Goal: Information Seeking & Learning: Learn about a topic

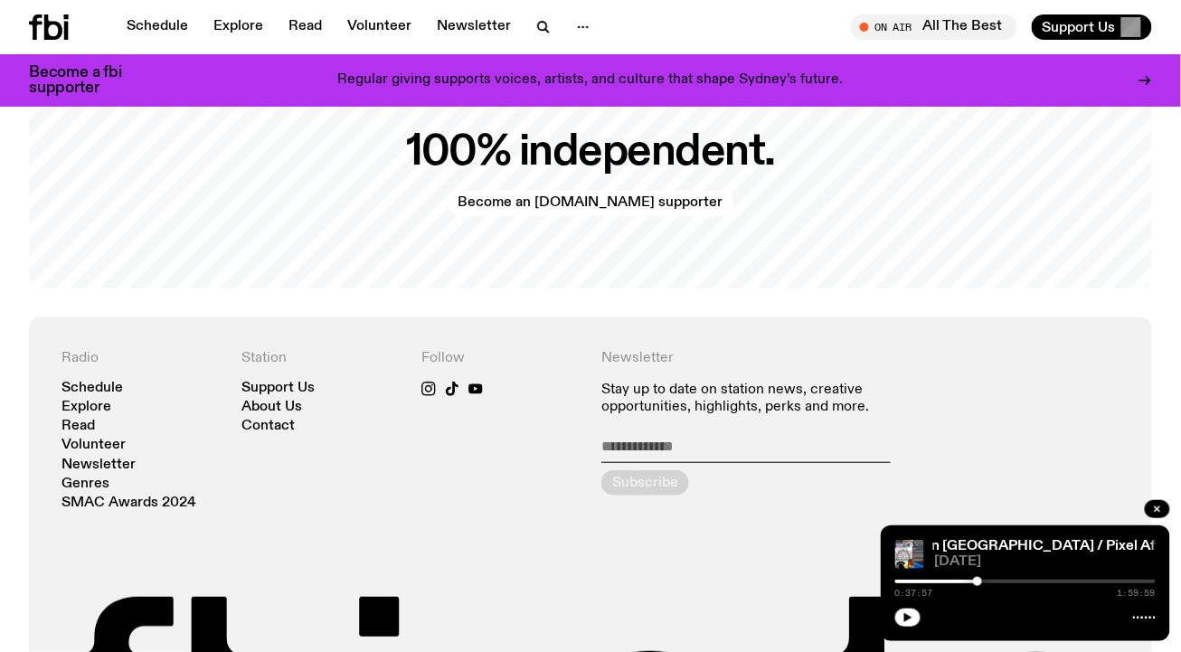
scroll to position [3705, 0]
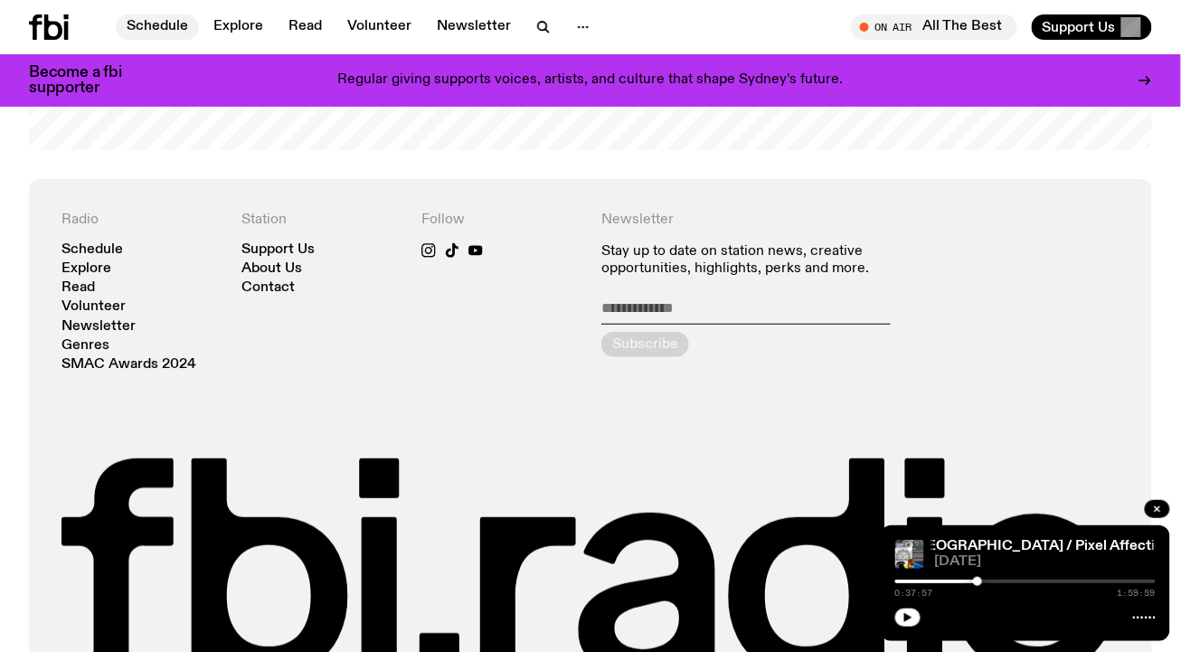
click at [152, 35] on link "Schedule" at bounding box center [157, 26] width 83 height 25
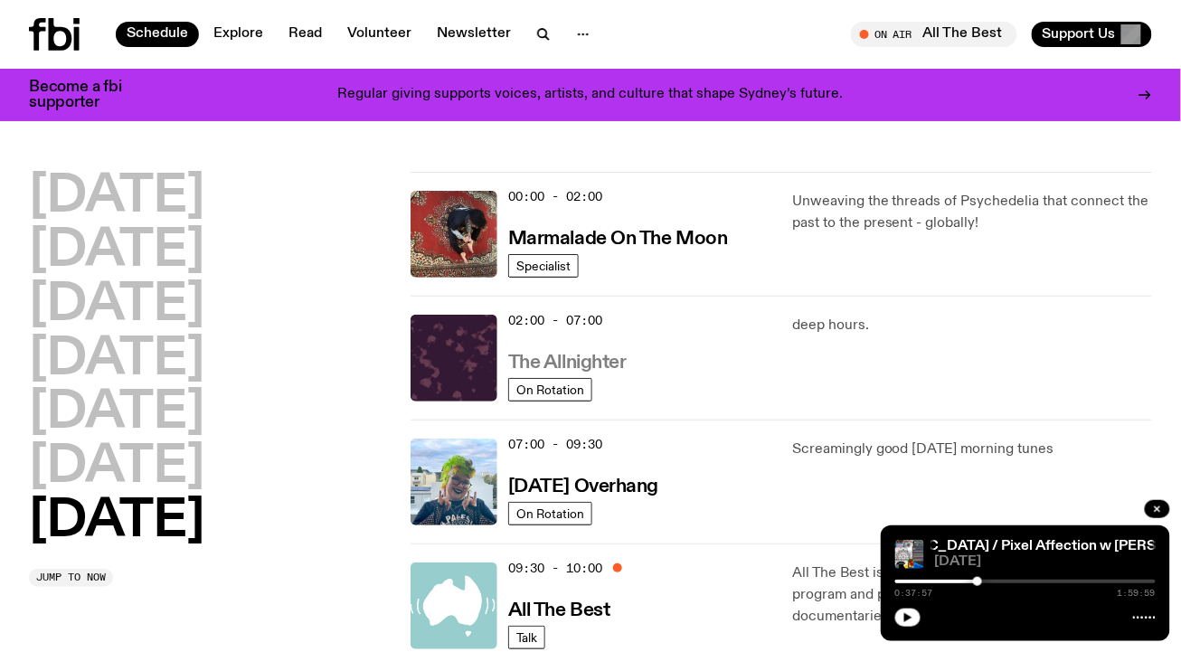
click at [543, 360] on h3 "The Allnighter" at bounding box center [567, 362] width 118 height 19
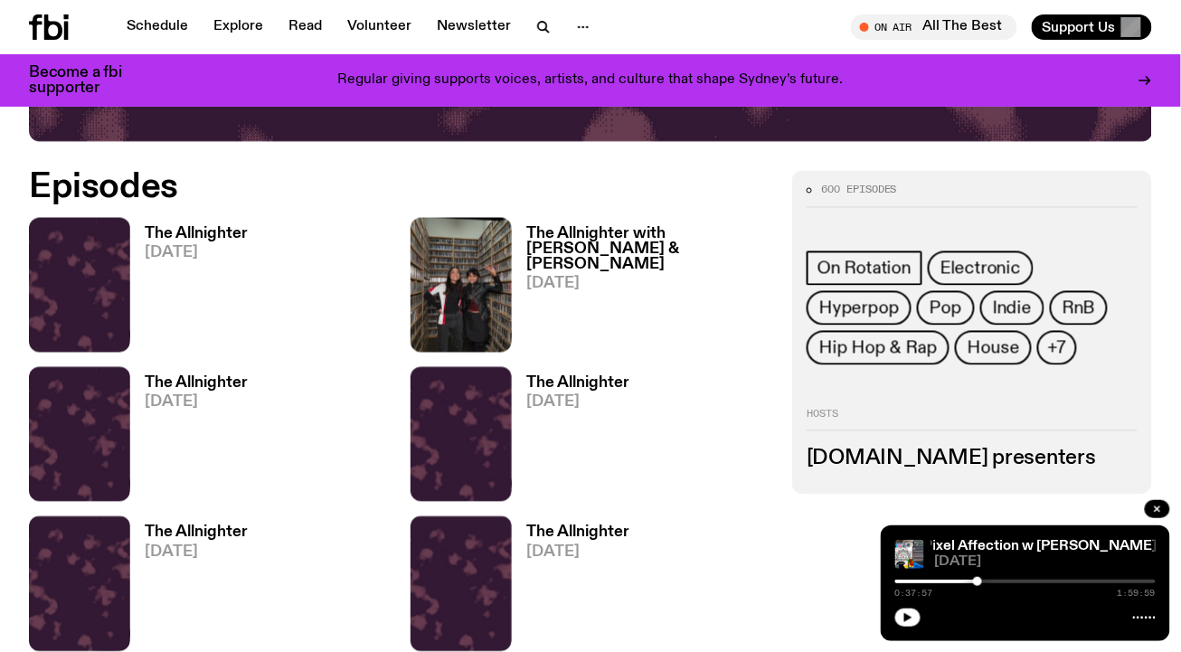
scroll to position [750, 0]
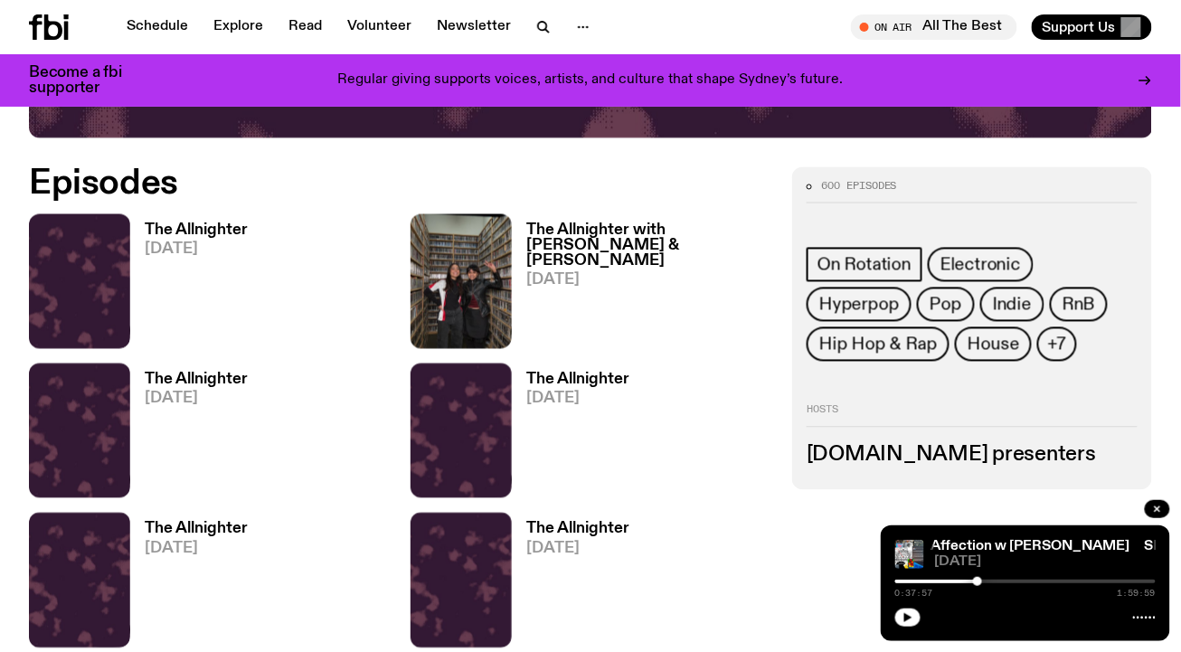
click at [161, 233] on h3 "The Allnighter" at bounding box center [196, 230] width 103 height 15
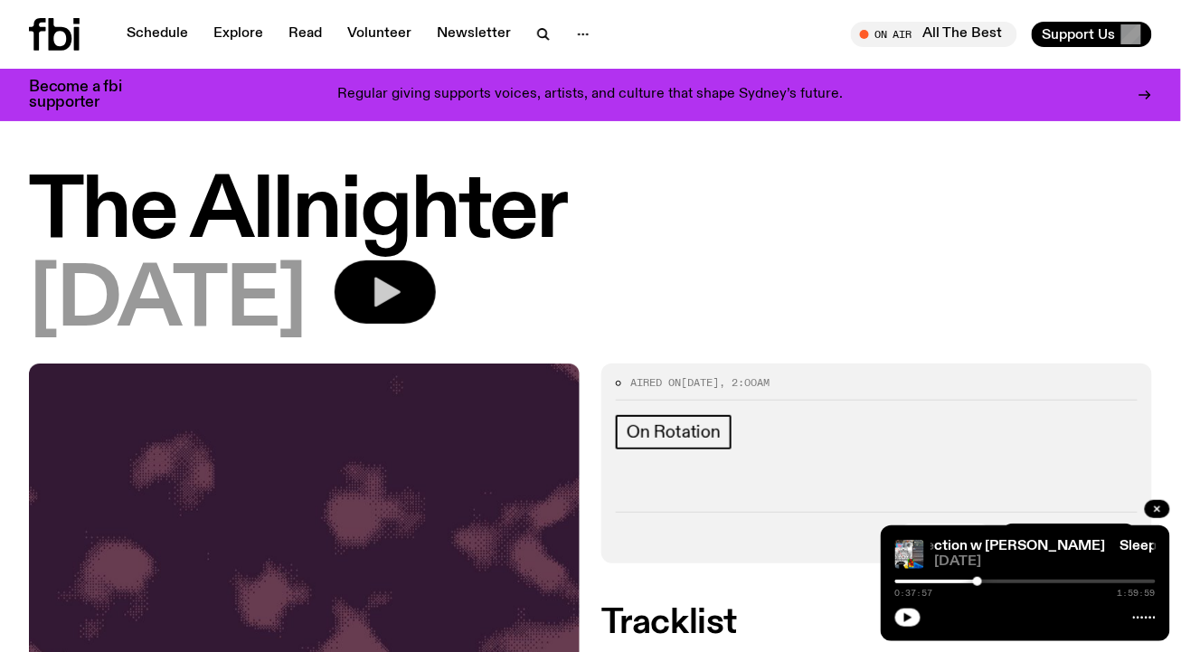
click at [436, 284] on button "button" at bounding box center [385, 291] width 101 height 63
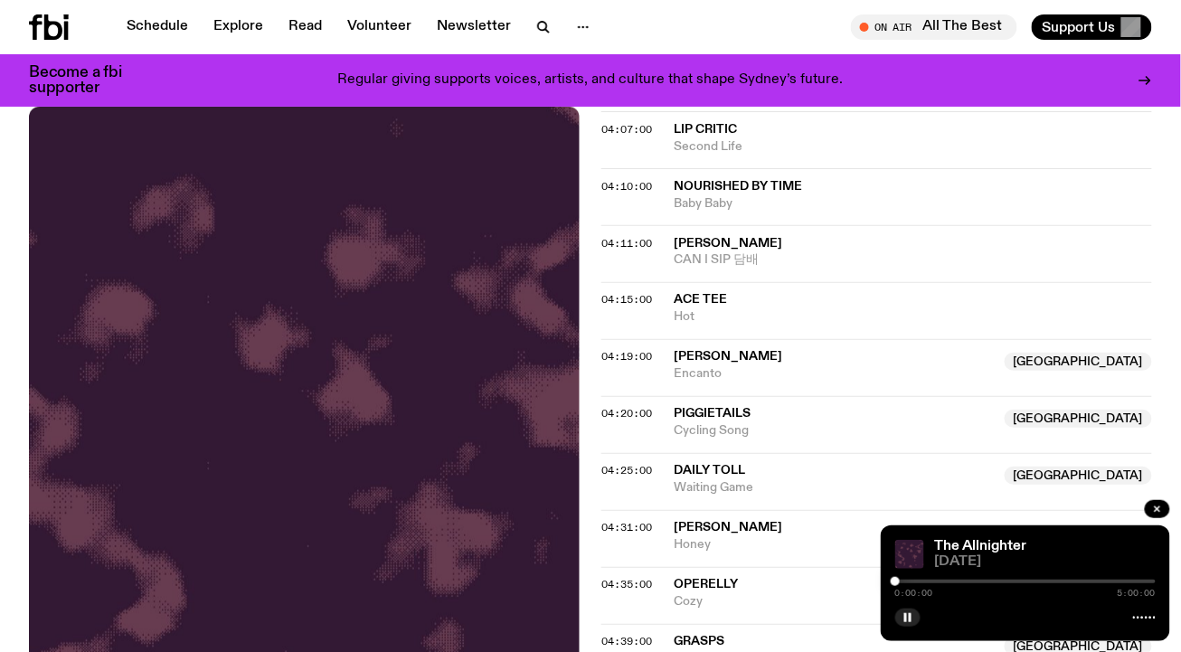
scroll to position [804, 0]
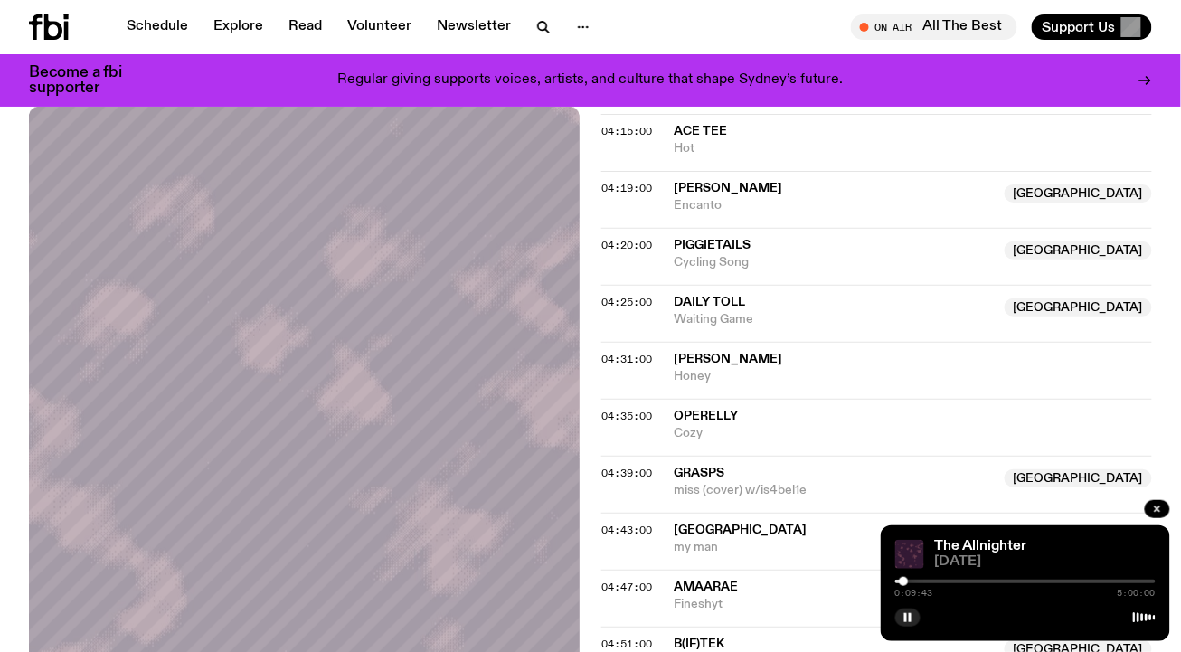
drag, startPoint x: 896, startPoint y: 583, endPoint x: 906, endPoint y: 582, distance: 10.0
click at [906, 582] on div at bounding box center [903, 581] width 9 height 9
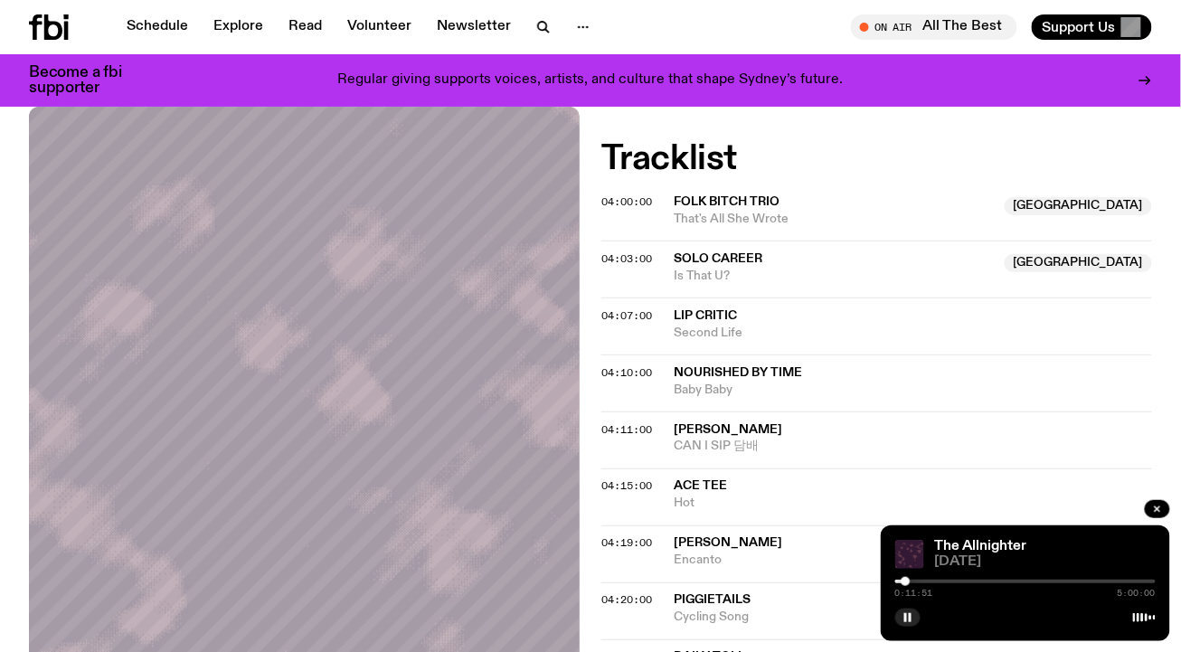
scroll to position [464, 0]
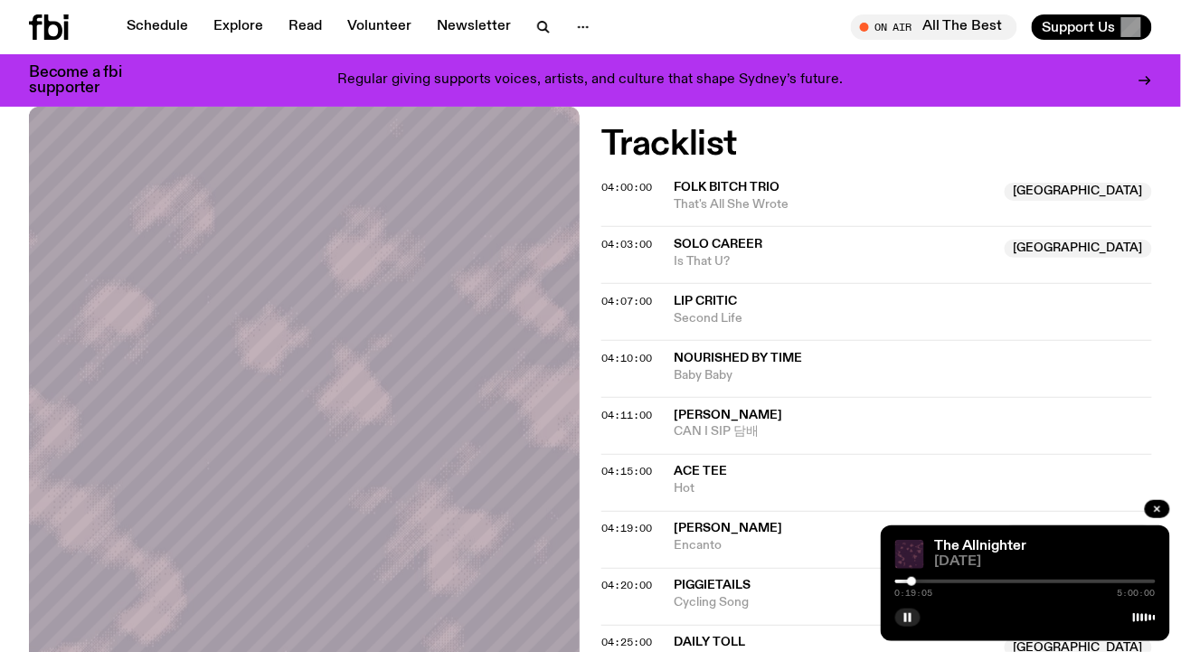
drag, startPoint x: 903, startPoint y: 581, endPoint x: 917, endPoint y: 581, distance: 13.6
click at [916, 581] on div at bounding box center [911, 581] width 9 height 9
drag, startPoint x: 938, startPoint y: 581, endPoint x: 964, endPoint y: 581, distance: 25.3
click at [964, 581] on div at bounding box center [1025, 582] width 260 height 4
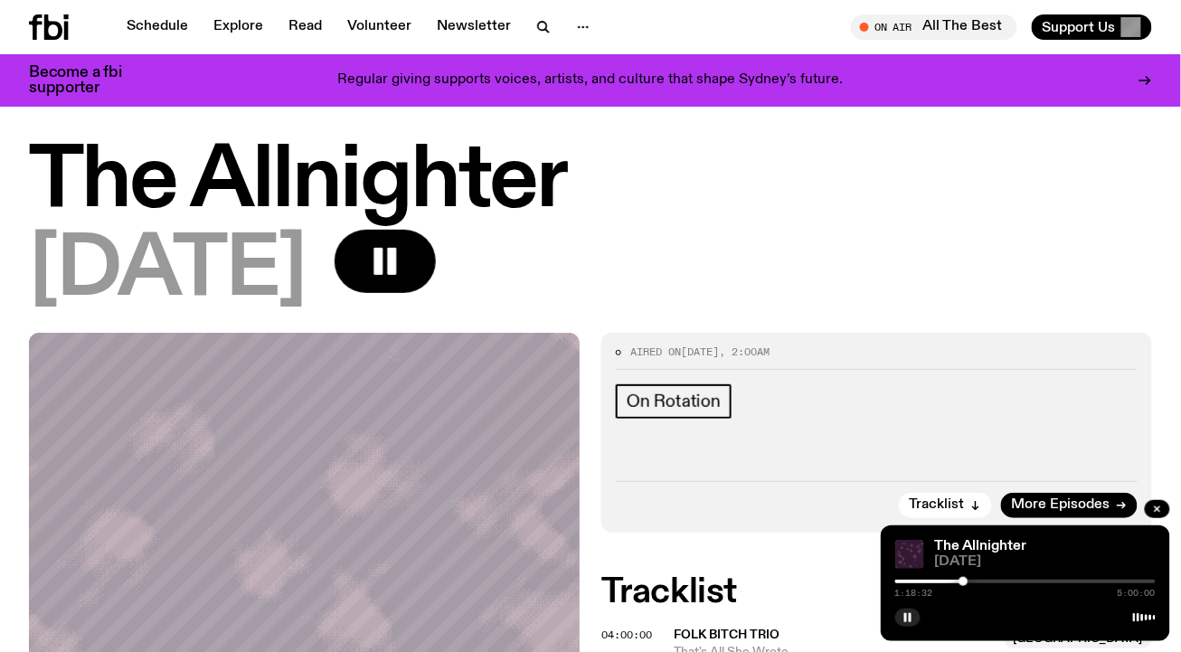
scroll to position [15, 0]
drag, startPoint x: 965, startPoint y: 579, endPoint x: 1001, endPoint y: 578, distance: 36.2
click at [1001, 578] on div at bounding box center [999, 581] width 9 height 9
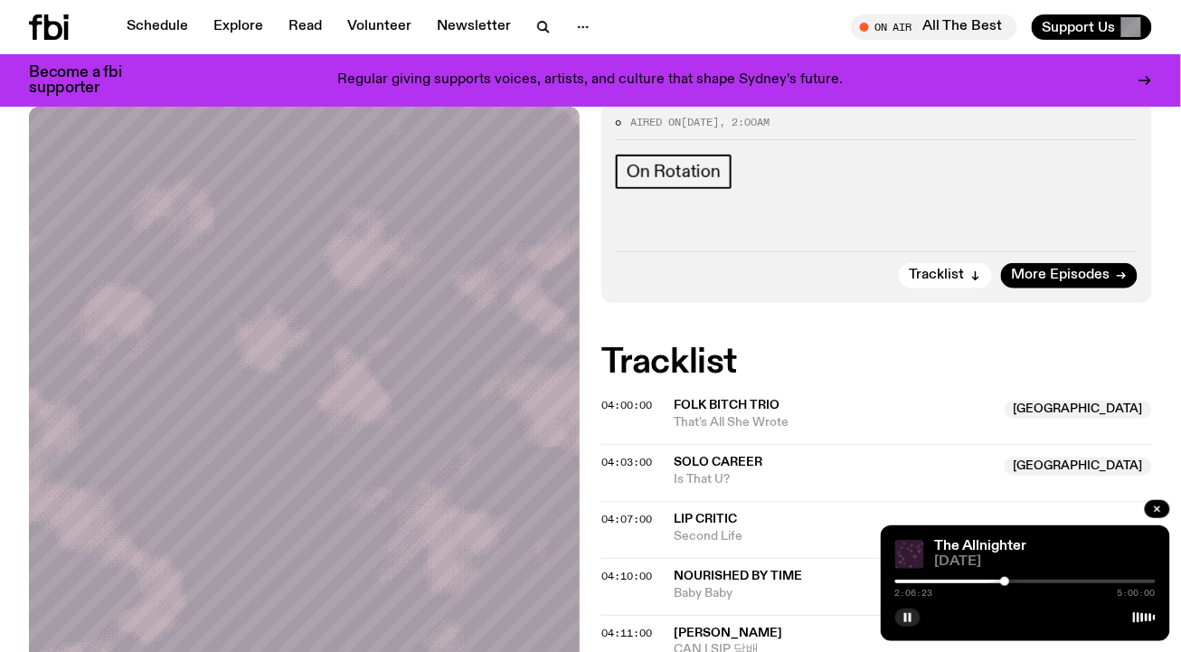
click at [1005, 580] on div at bounding box center [1004, 581] width 9 height 9
click at [1010, 580] on div at bounding box center [1008, 581] width 9 height 9
click at [1013, 581] on div at bounding box center [1011, 581] width 9 height 9
click at [1015, 581] on div at bounding box center [1014, 581] width 9 height 9
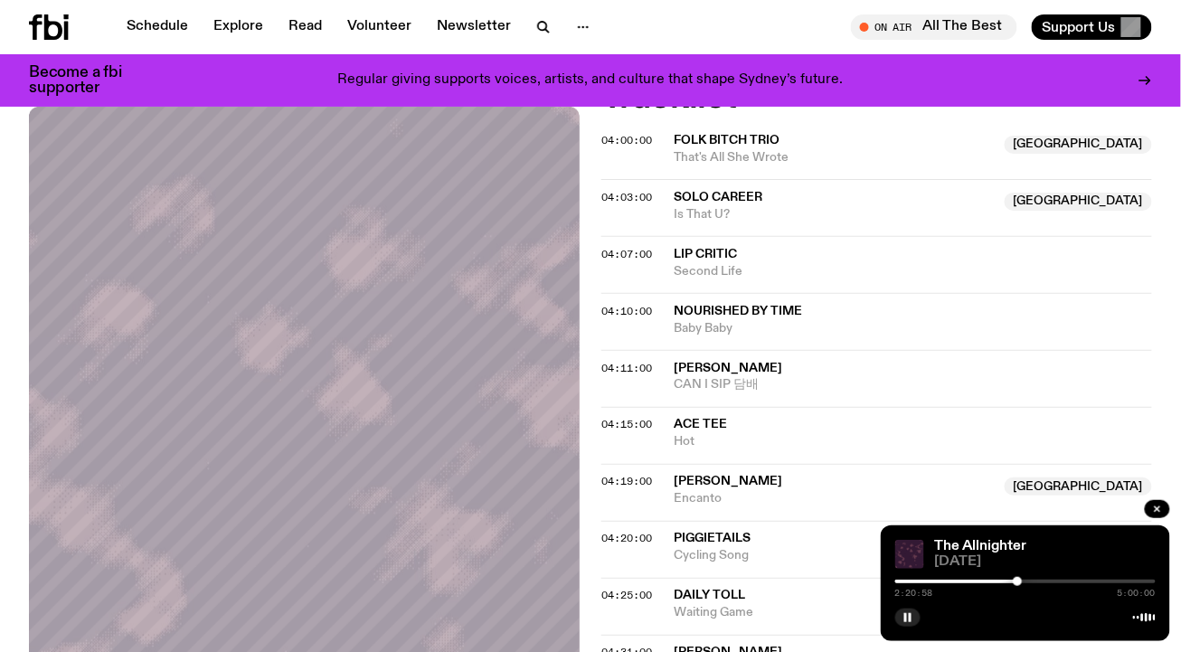
click at [1019, 580] on div at bounding box center [1017, 581] width 9 height 9
click at [1020, 580] on div at bounding box center [1018, 581] width 9 height 9
click at [1021, 580] on div at bounding box center [1019, 581] width 9 height 9
click at [1022, 580] on div at bounding box center [1020, 581] width 9 height 9
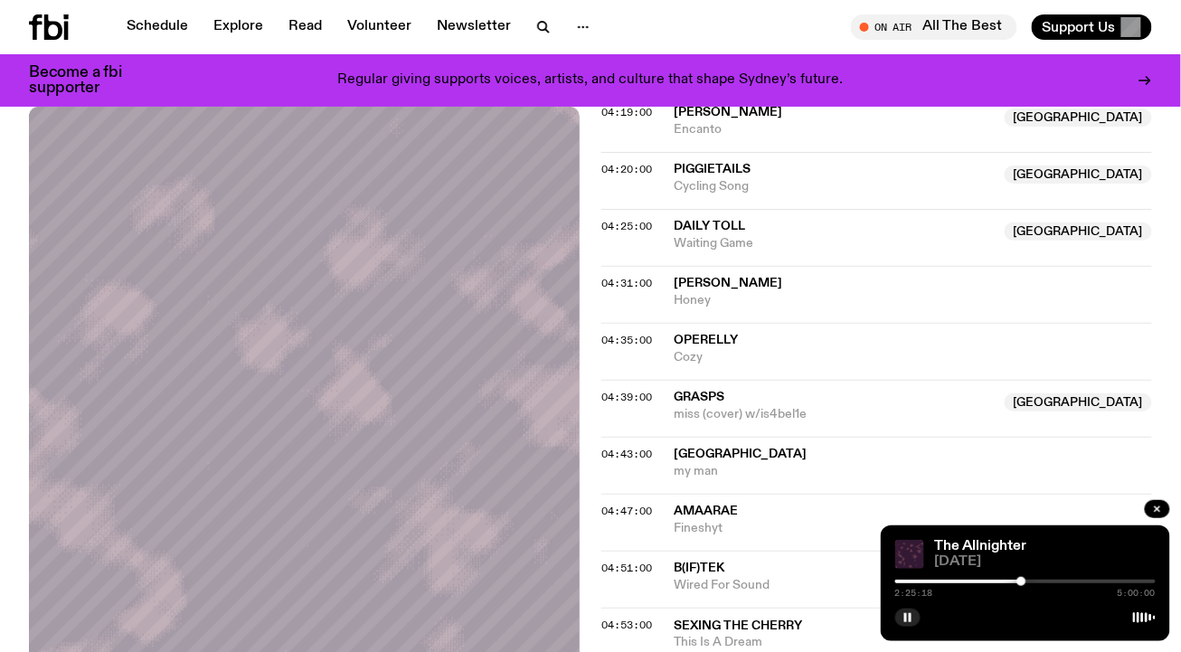
scroll to position [819, 0]
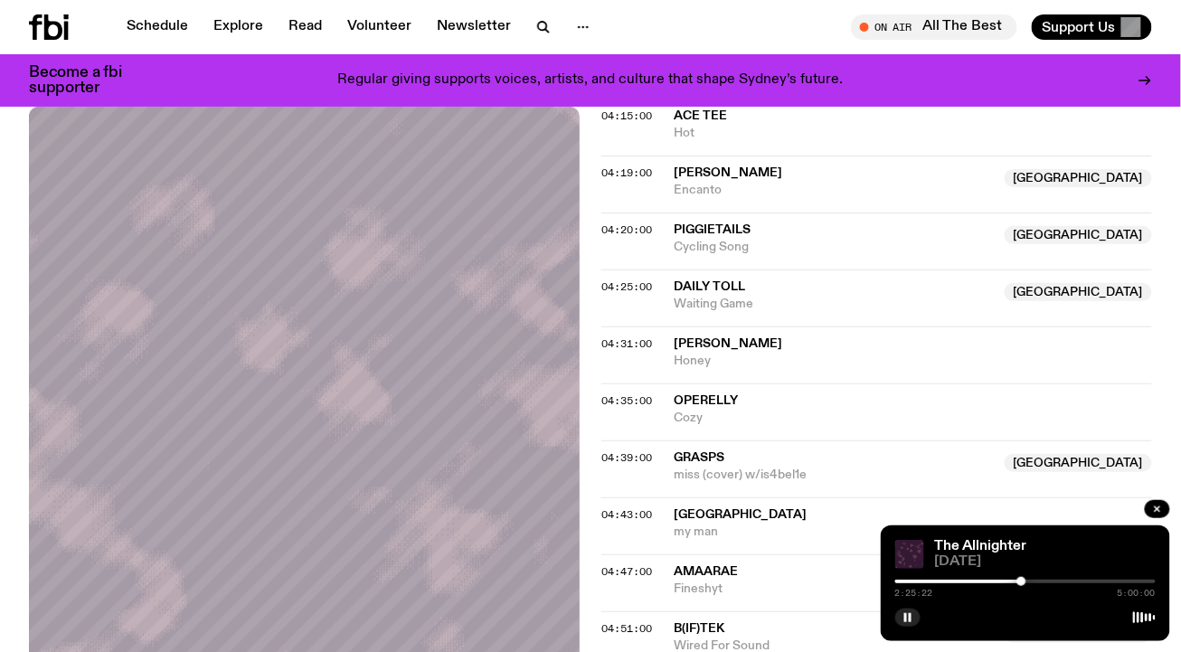
click at [1022, 584] on div at bounding box center [1021, 581] width 9 height 9
click at [1023, 584] on div at bounding box center [1021, 581] width 9 height 9
click at [1023, 584] on div at bounding box center [1022, 581] width 9 height 9
click at [1025, 584] on div at bounding box center [1024, 581] width 9 height 9
click at [1028, 583] on div at bounding box center [1026, 581] width 9 height 9
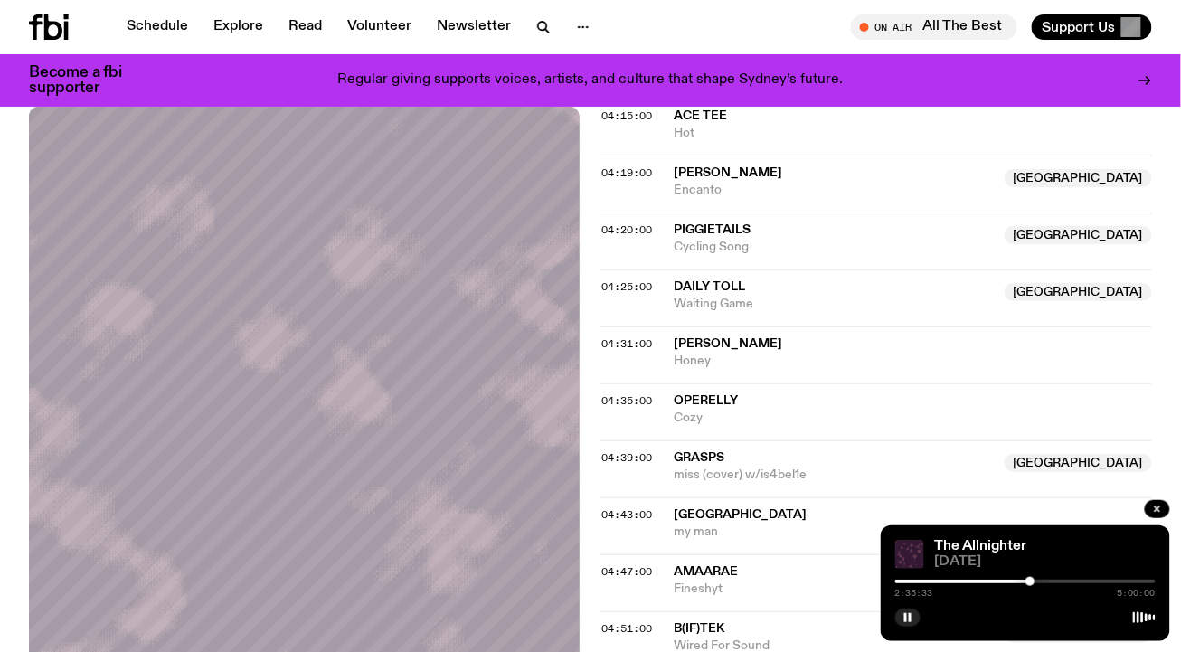
click at [1031, 583] on div at bounding box center [1029, 581] width 9 height 9
click at [1028, 583] on div at bounding box center [1026, 581] width 9 height 9
click at [1032, 582] on div at bounding box center [1030, 581] width 9 height 9
click at [1032, 582] on div at bounding box center [1031, 581] width 9 height 9
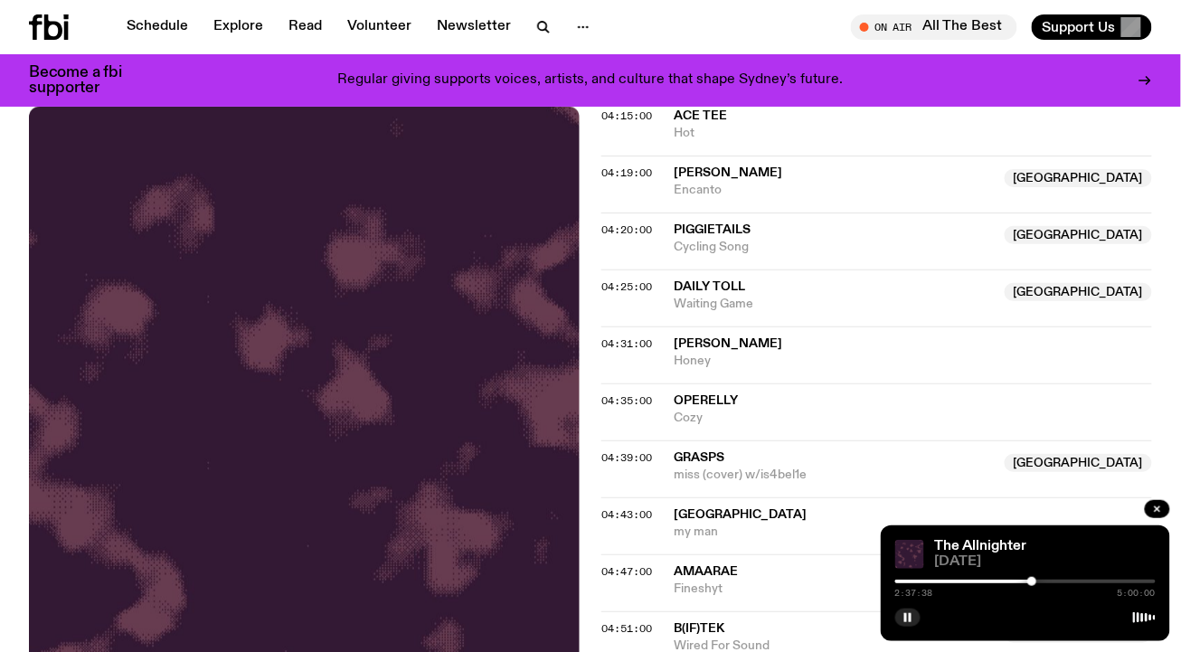
click at [1033, 582] on div at bounding box center [1031, 581] width 9 height 9
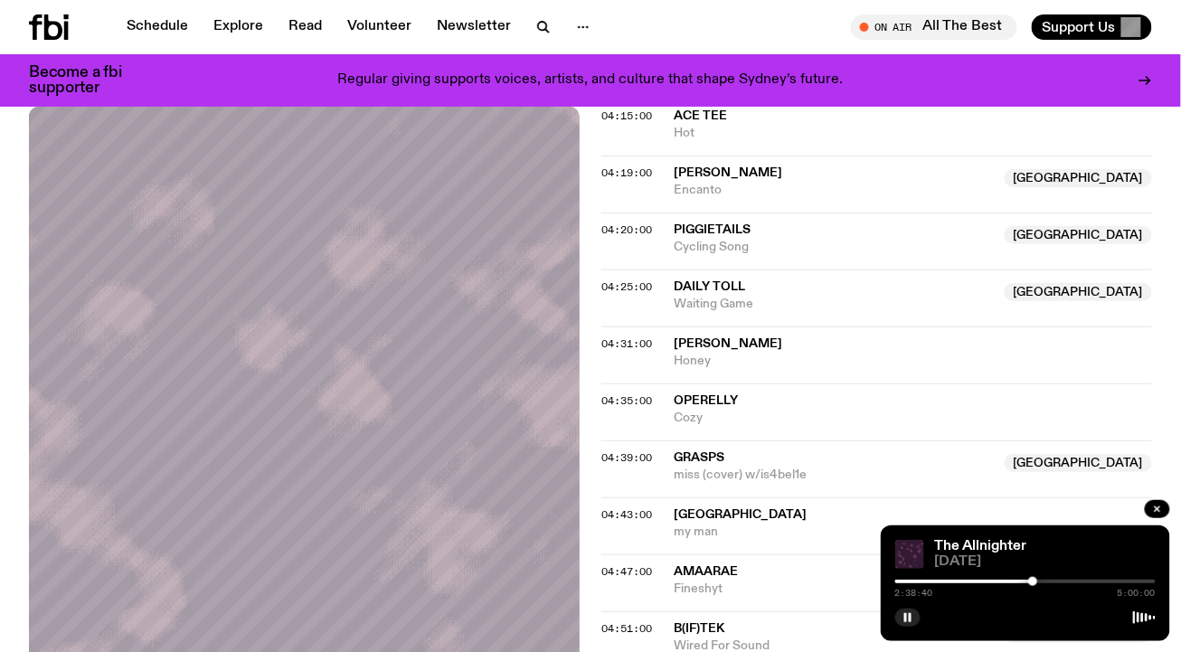
click at [1033, 582] on div at bounding box center [1032, 581] width 9 height 9
click at [1032, 582] on div at bounding box center [1030, 581] width 9 height 9
click at [1032, 582] on div at bounding box center [1031, 581] width 9 height 9
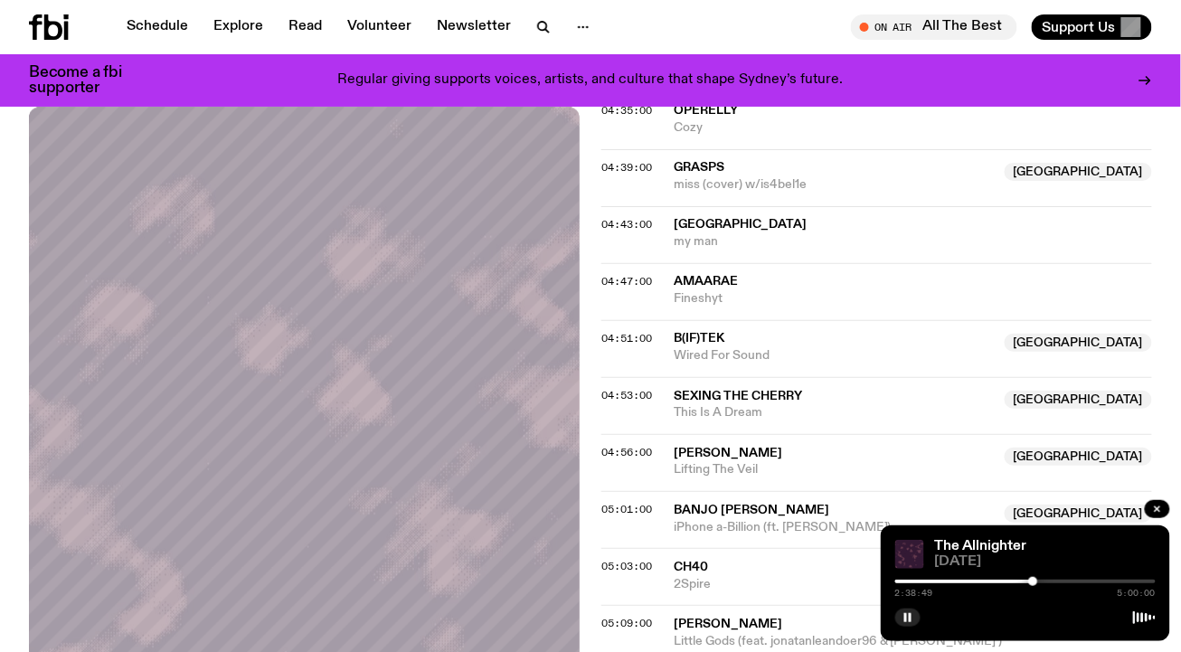
scroll to position [1185, 0]
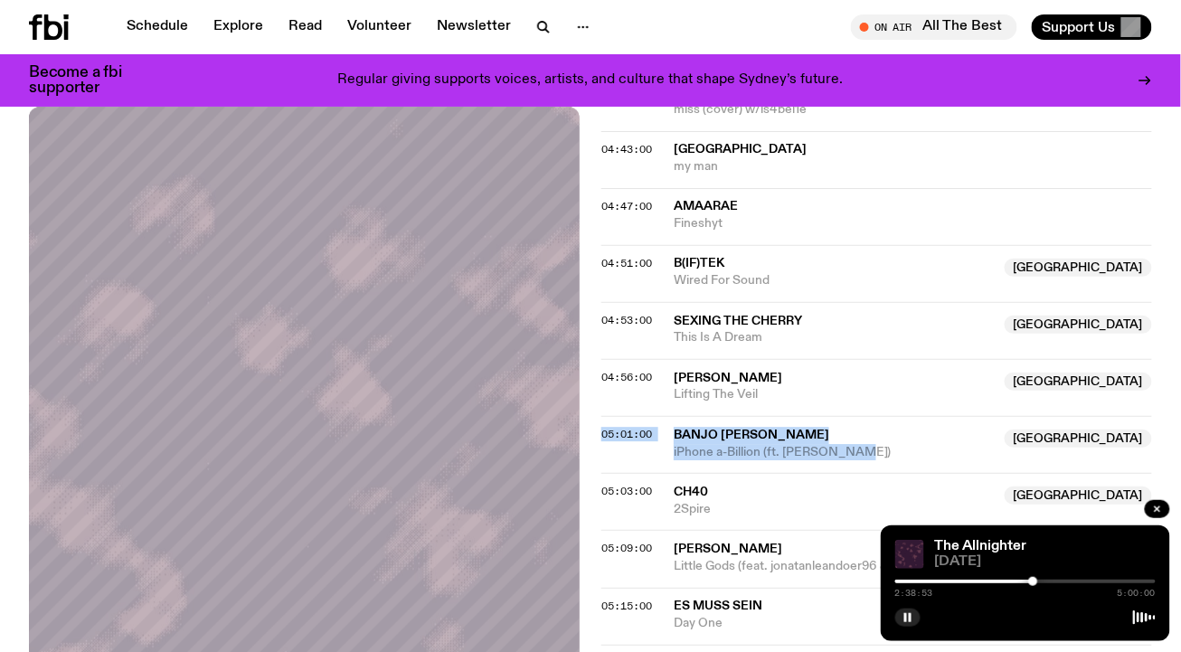
drag, startPoint x: 712, startPoint y: 457, endPoint x: 664, endPoint y: 420, distance: 60.0
click at [664, 473] on div "05:01:00 Banjo [PERSON_NAME] NSW iPhone a-Billion (ft. [PERSON_NAME]) [GEOGRAPH…" at bounding box center [876, 501] width 551 height 57
click at [655, 416] on div "04:56:00 [PERSON_NAME] NSW Lifting The Veil NSW" at bounding box center [876, 444] width 551 height 57
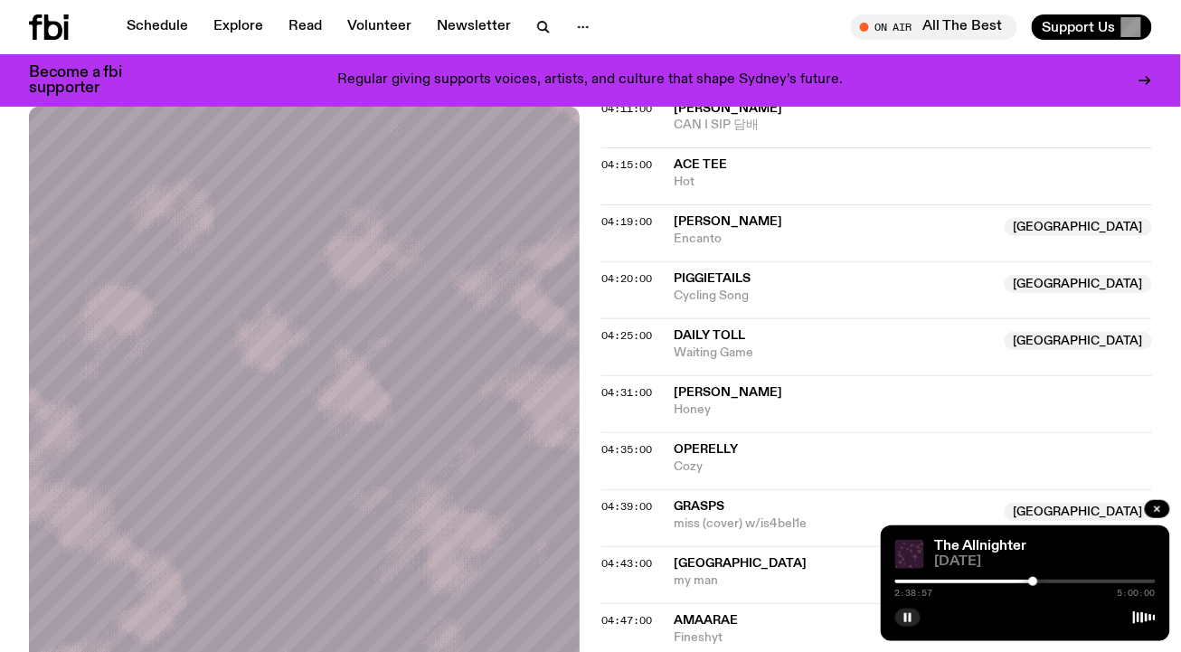
scroll to position [742, 0]
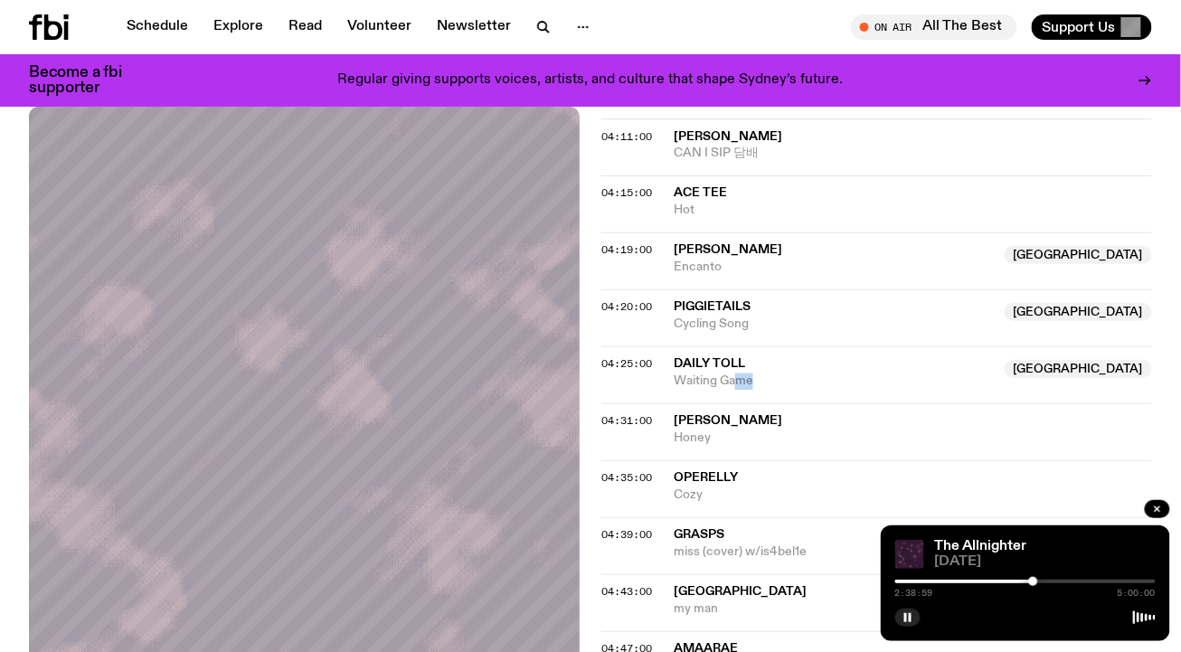
drag, startPoint x: 735, startPoint y: 382, endPoint x: 785, endPoint y: 381, distance: 49.8
click at [785, 381] on span "Waiting Game" at bounding box center [834, 381] width 320 height 17
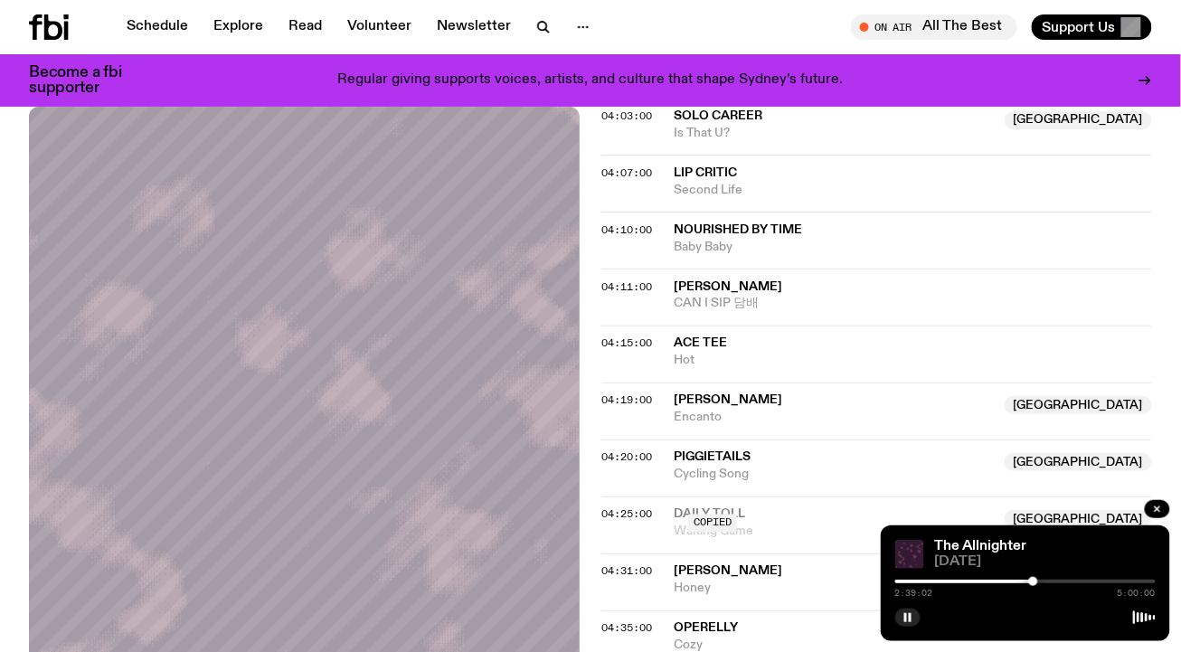
click at [803, 335] on span "Ace Tee" at bounding box center [913, 343] width 478 height 17
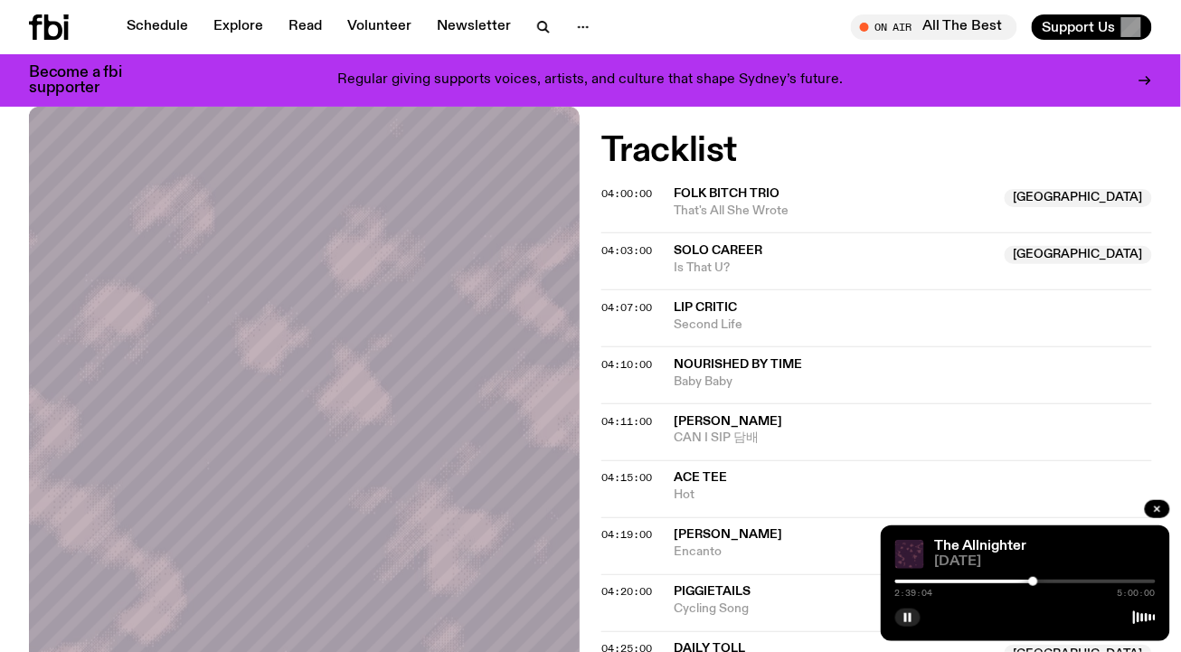
scroll to position [438, 0]
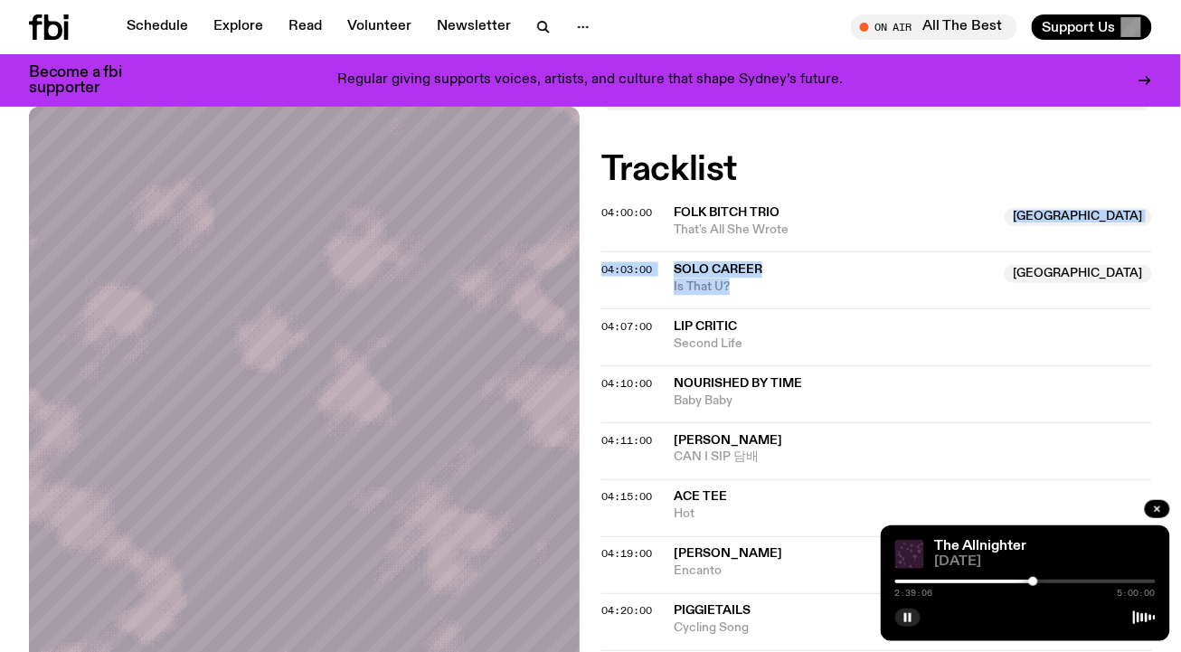
drag, startPoint x: 768, startPoint y: 297, endPoint x: 719, endPoint y: 246, distance: 71.6
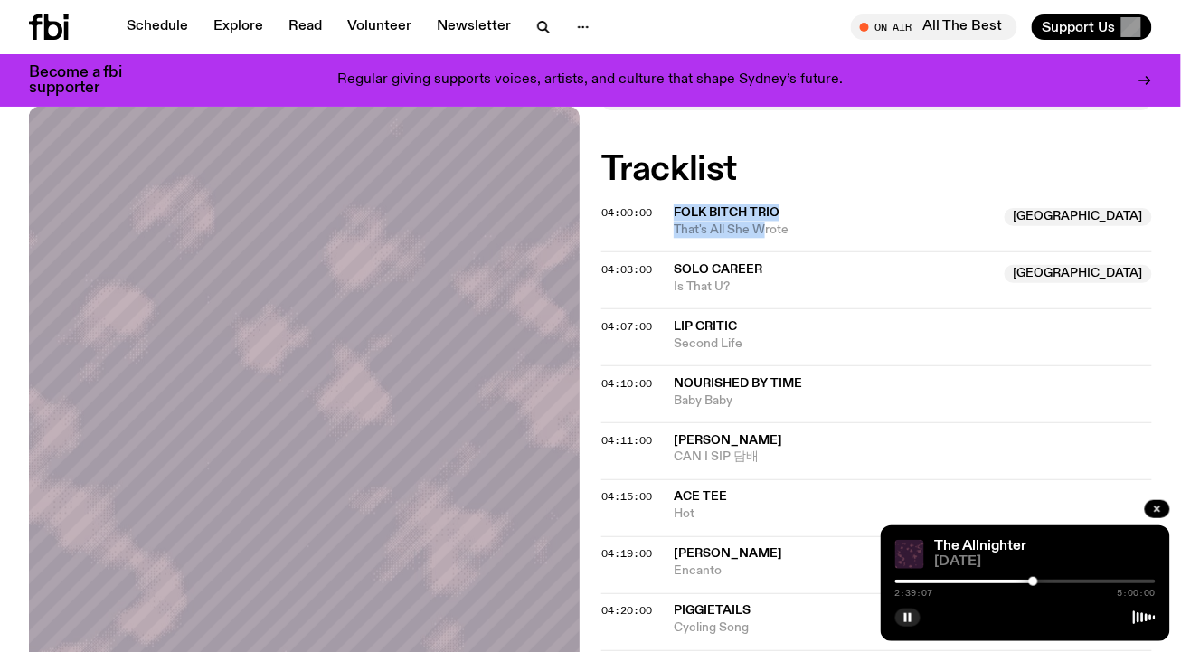
drag, startPoint x: 759, startPoint y: 235, endPoint x: 691, endPoint y: 202, distance: 76.4
drag, startPoint x: 800, startPoint y: 224, endPoint x: 717, endPoint y: 197, distance: 87.5
click at [863, 211] on span "Folk Bitch Trio" at bounding box center [834, 212] width 320 height 17
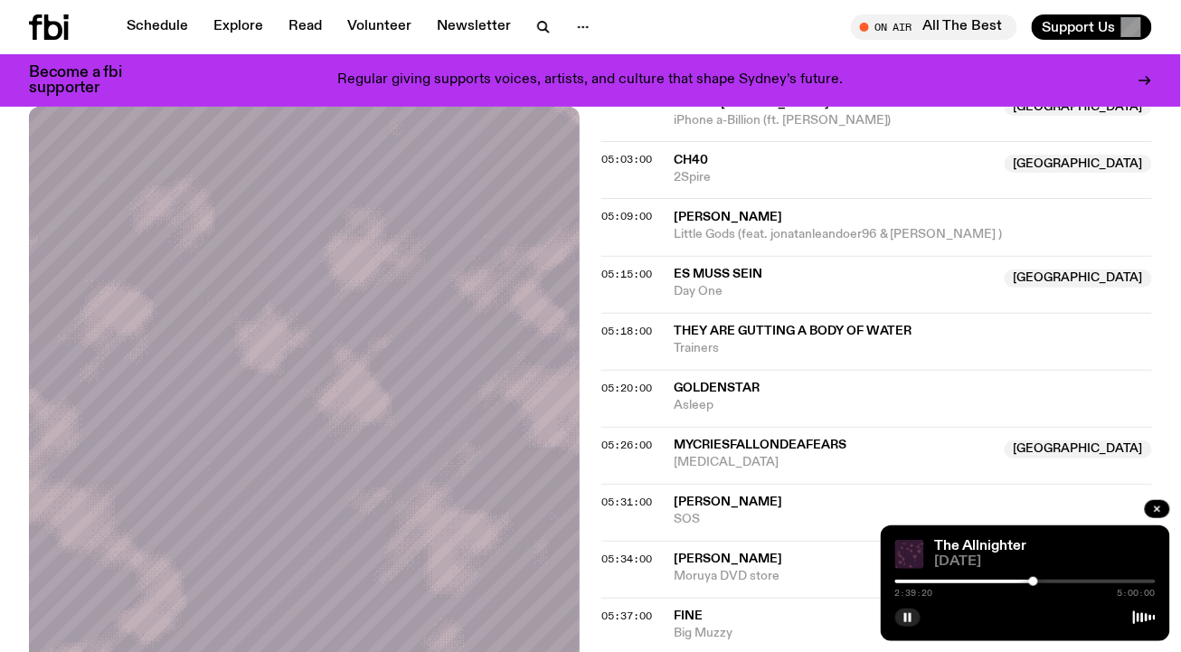
scroll to position [1524, 0]
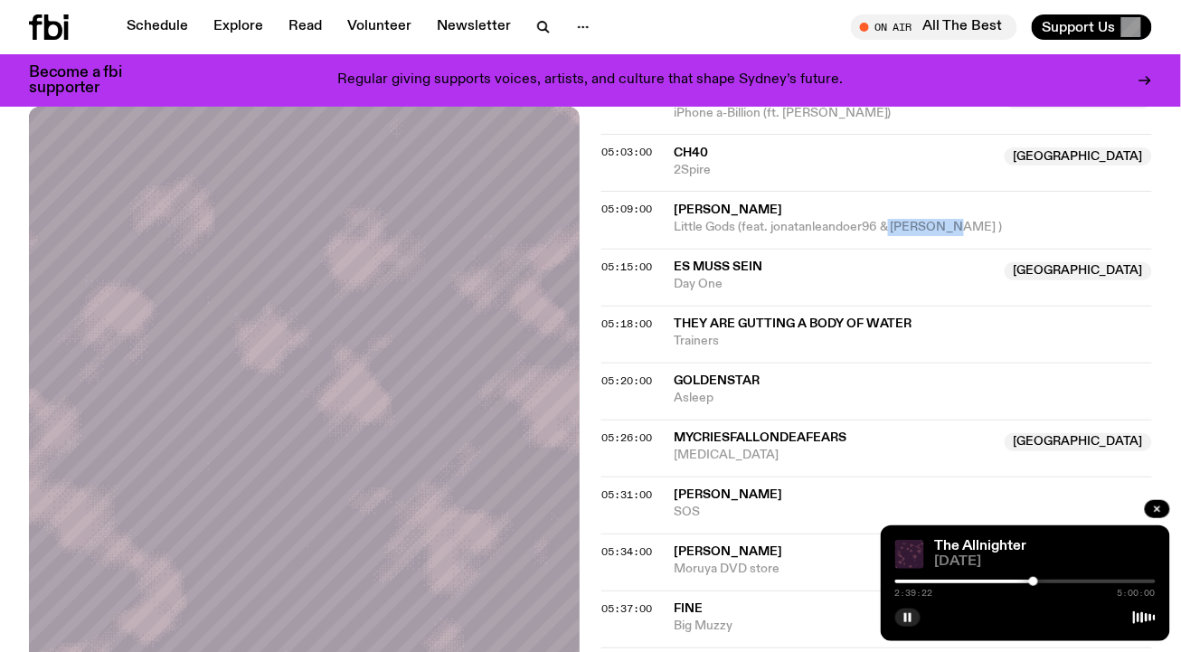
drag, startPoint x: 972, startPoint y: 225, endPoint x: 890, endPoint y: 227, distance: 81.4
click at [890, 249] on div "05:09:00 [PERSON_NAME] Little Gods (feat. jonatanleandoer96 & [PERSON_NAME] )" at bounding box center [876, 277] width 551 height 57
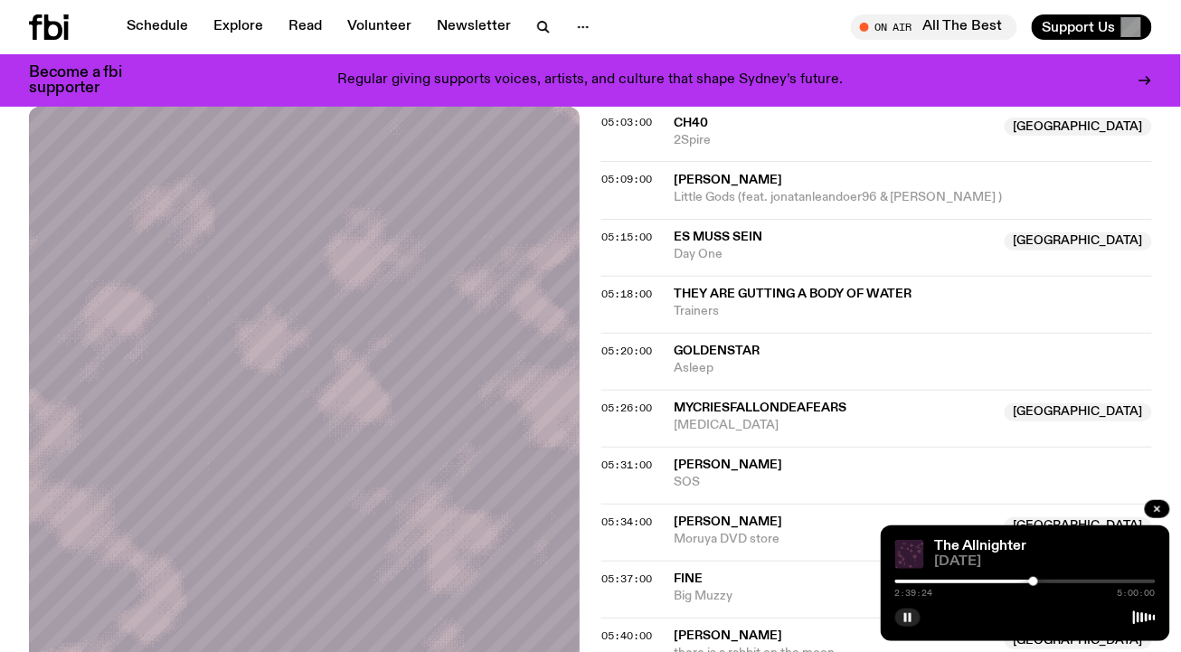
scroll to position [1551, 0]
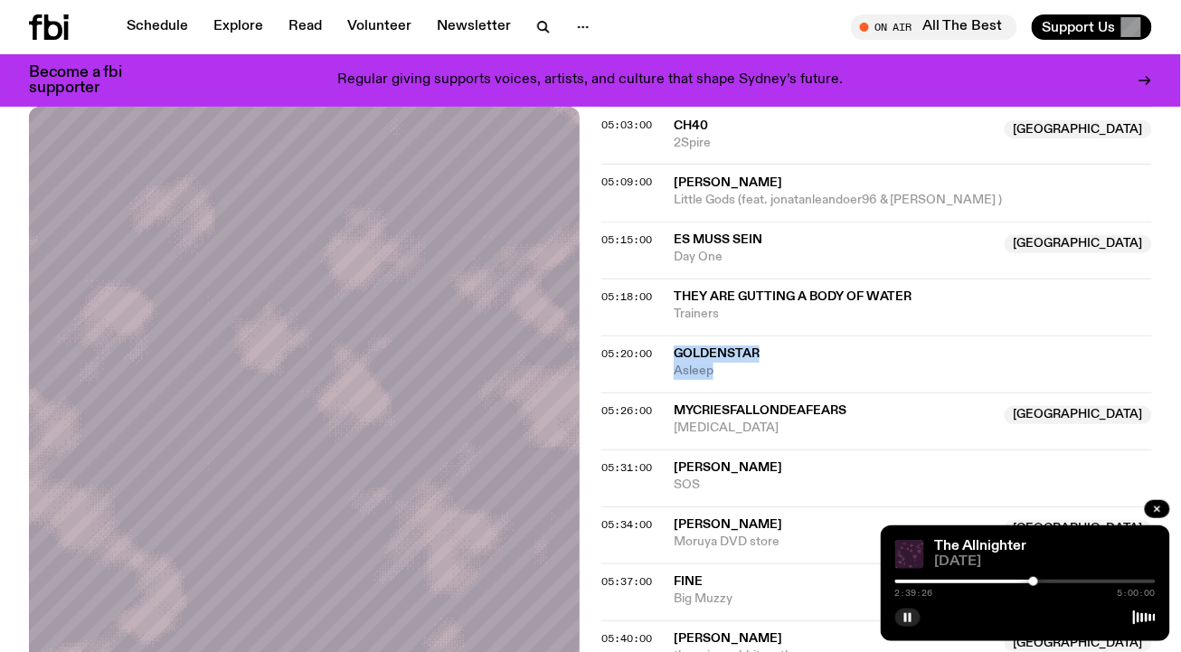
drag, startPoint x: 726, startPoint y: 359, endPoint x: 667, endPoint y: 331, distance: 65.1
click at [667, 392] on div "05:20:00 goldenstar Asleep" at bounding box center [876, 420] width 551 height 57
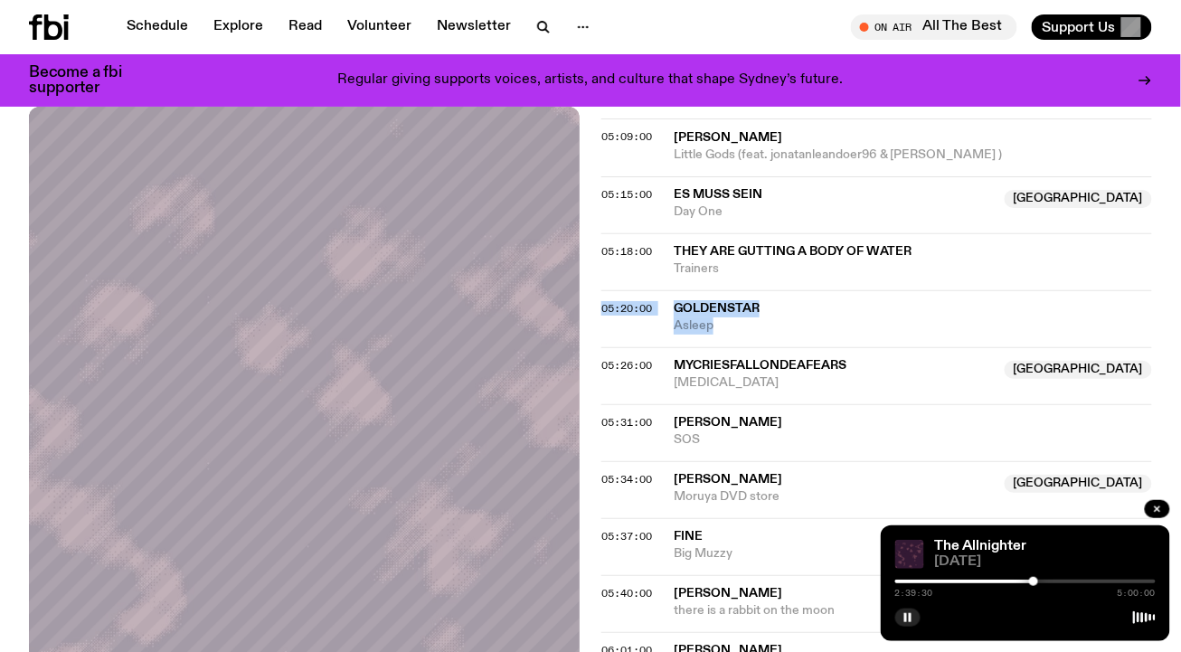
scroll to position [1602, 0]
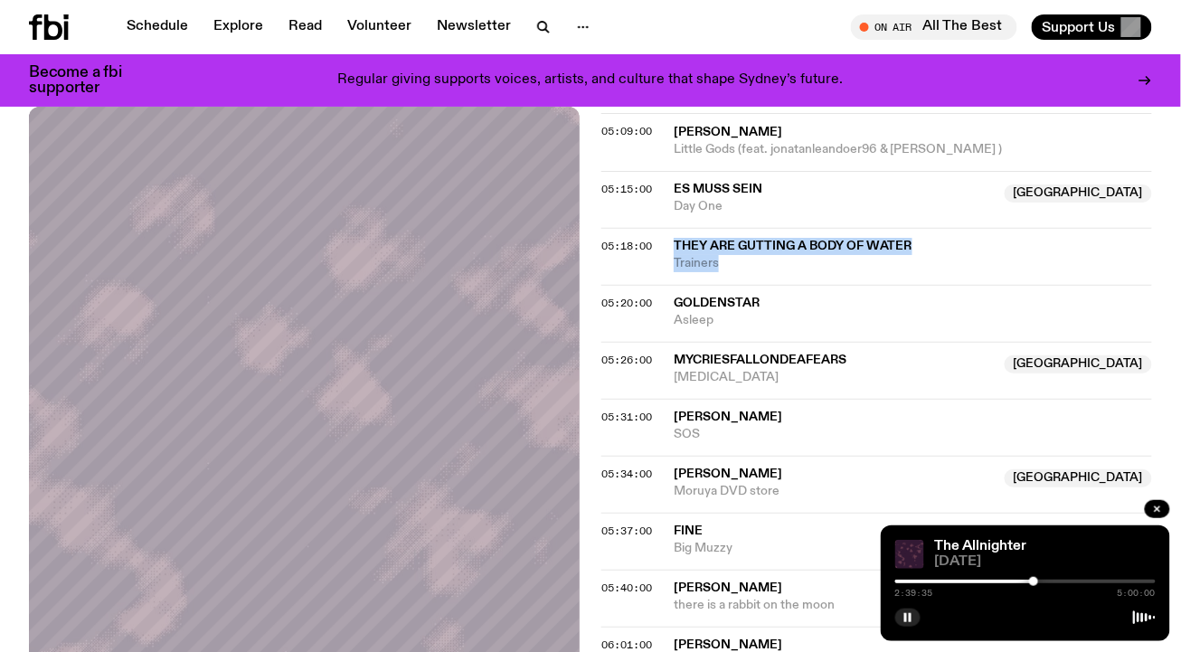
drag, startPoint x: 757, startPoint y: 257, endPoint x: 672, endPoint y: 233, distance: 88.2
click at [672, 285] on div "05:18:00 They Are Gutting A Body Of Water Trainers" at bounding box center [876, 313] width 551 height 57
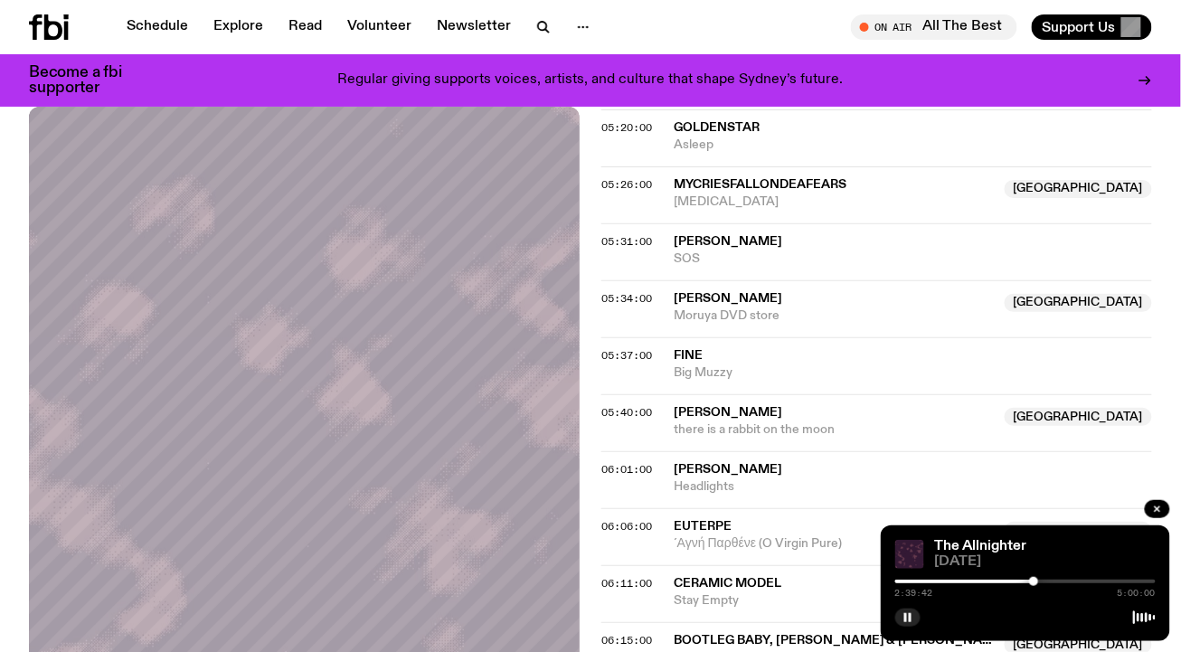
scroll to position [1783, 0]
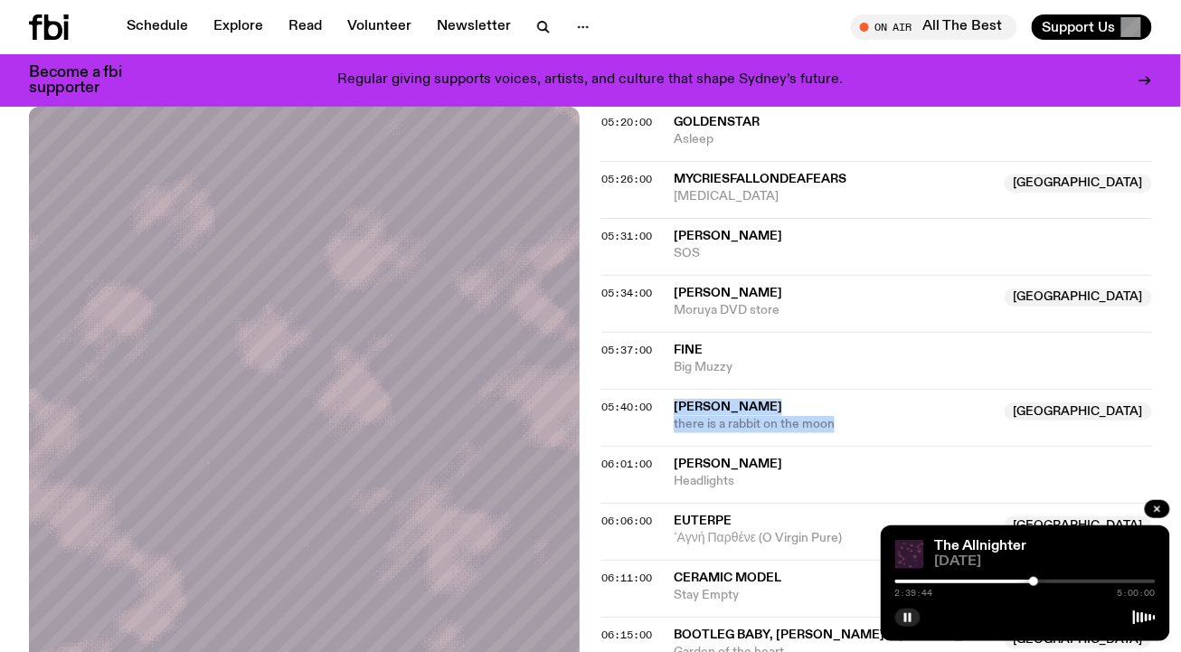
drag, startPoint x: 862, startPoint y: 410, endPoint x: 797, endPoint y: 386, distance: 68.7
click at [797, 399] on div "Hinano Fujisaki NSW there is a rabbit on the moon" at bounding box center [834, 416] width 320 height 34
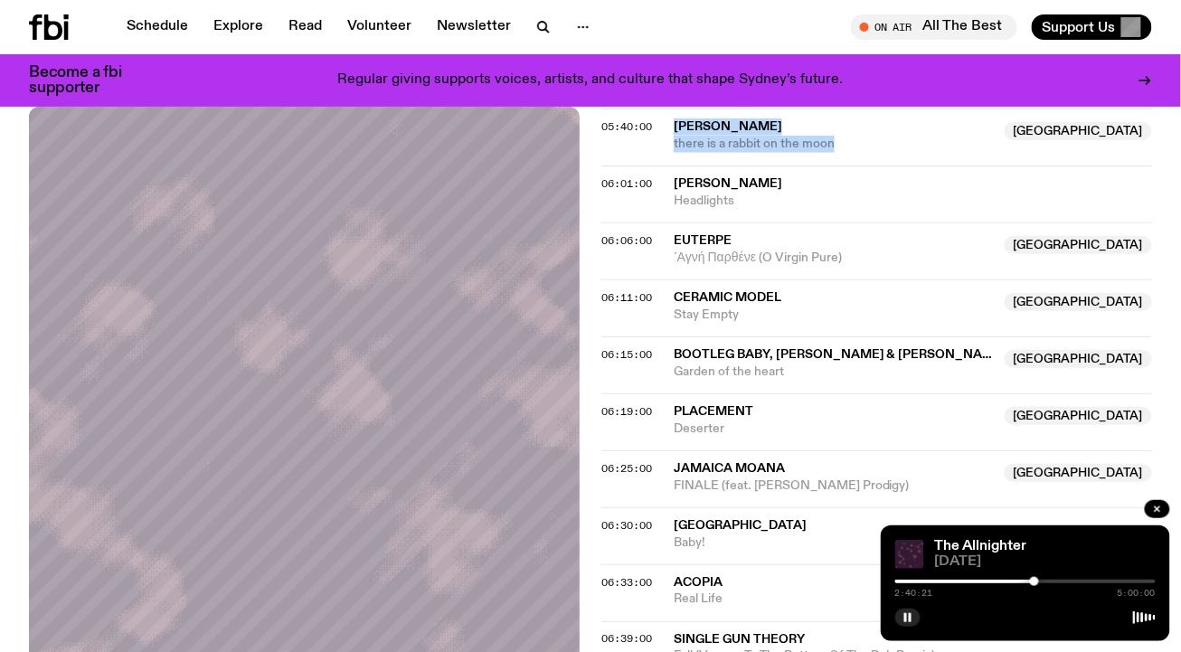
scroll to position [2061, 0]
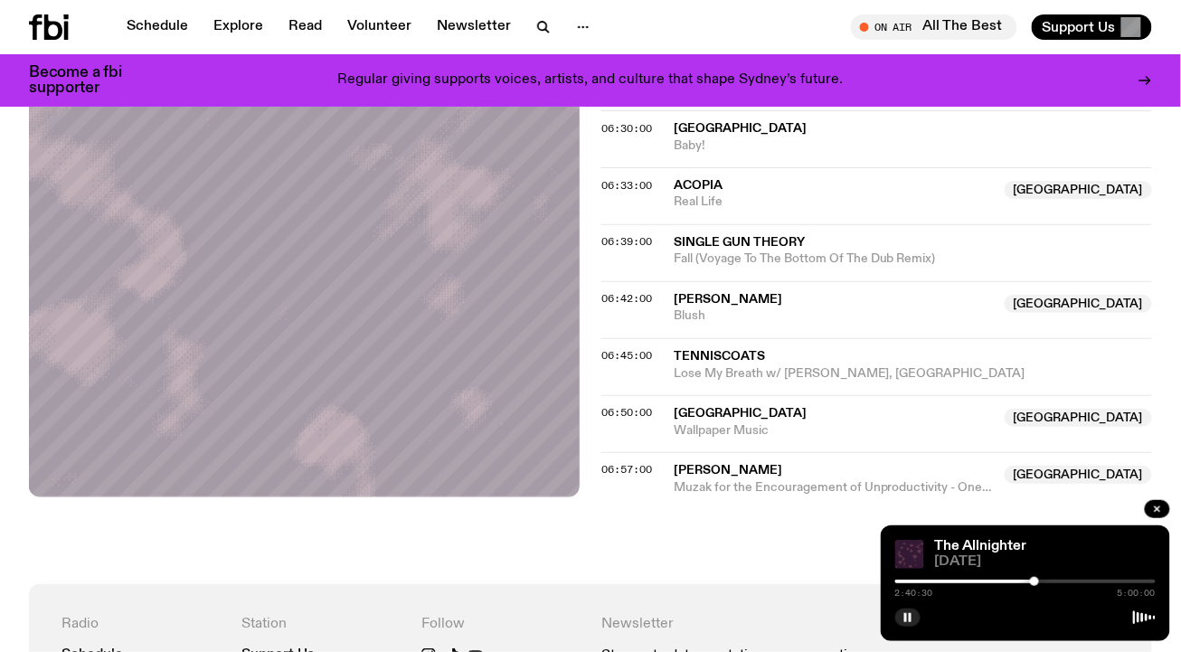
scroll to position [2465, 0]
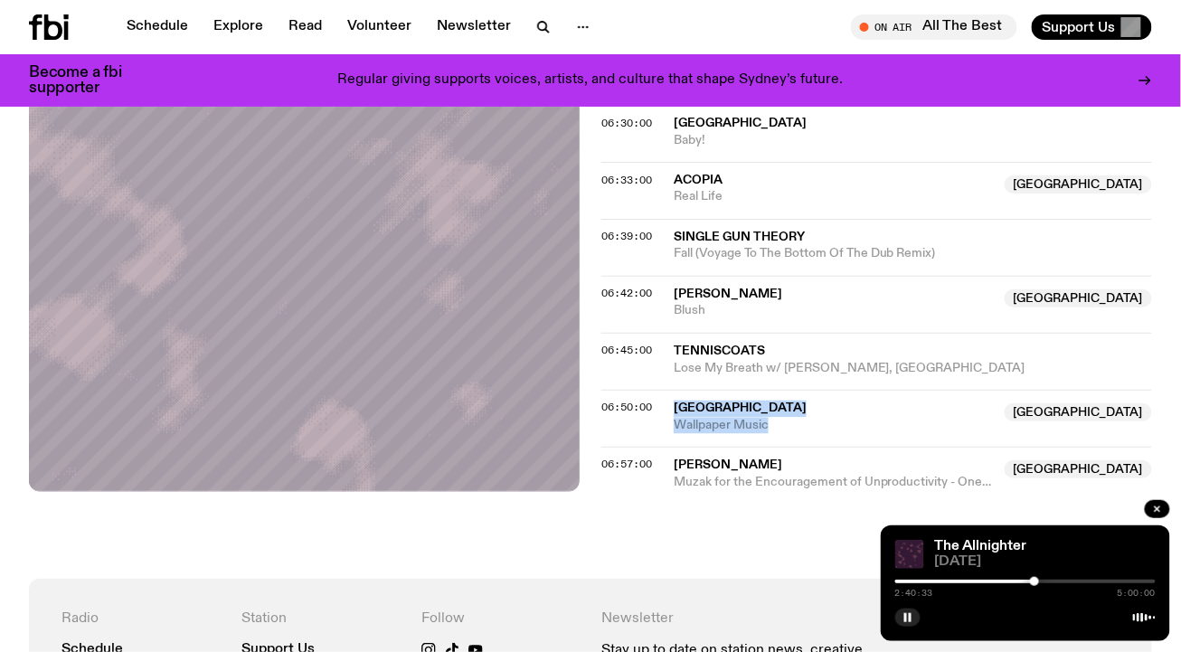
drag, startPoint x: 658, startPoint y: 387, endPoint x: 769, endPoint y: 421, distance: 116.4
click at [769, 447] on div "06:50:00 [GEOGRAPHIC_DATA] [GEOGRAPHIC_DATA] Wallpaper Music [GEOGRAPHIC_DATA]" at bounding box center [876, 469] width 551 height 44
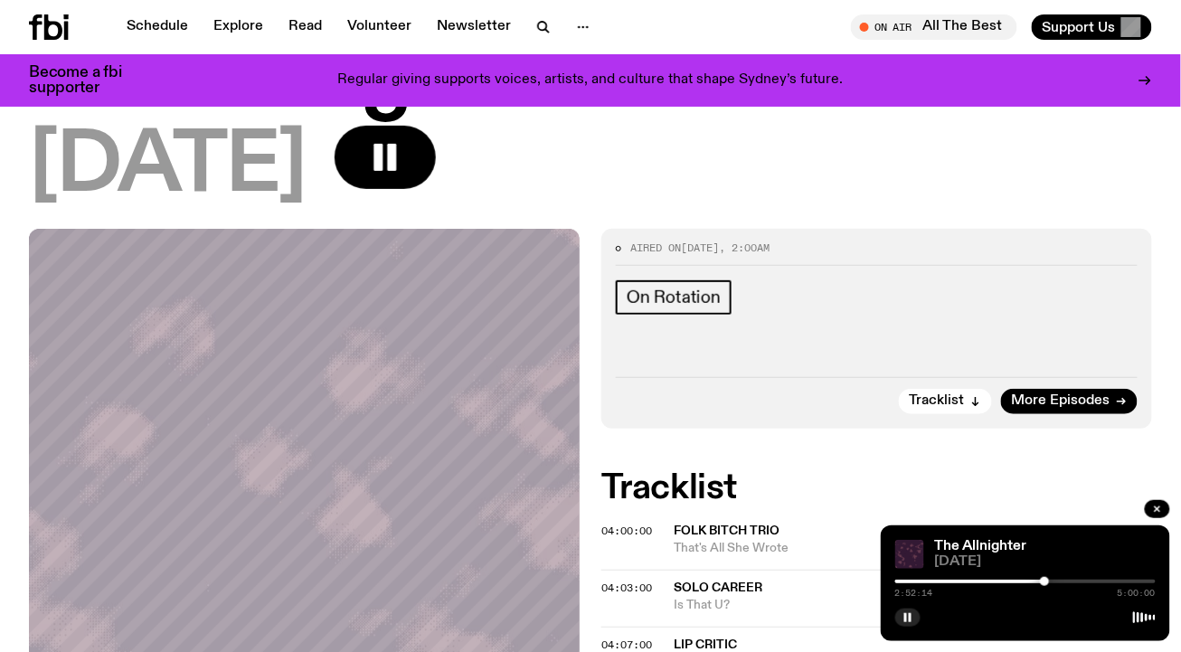
scroll to position [0, 0]
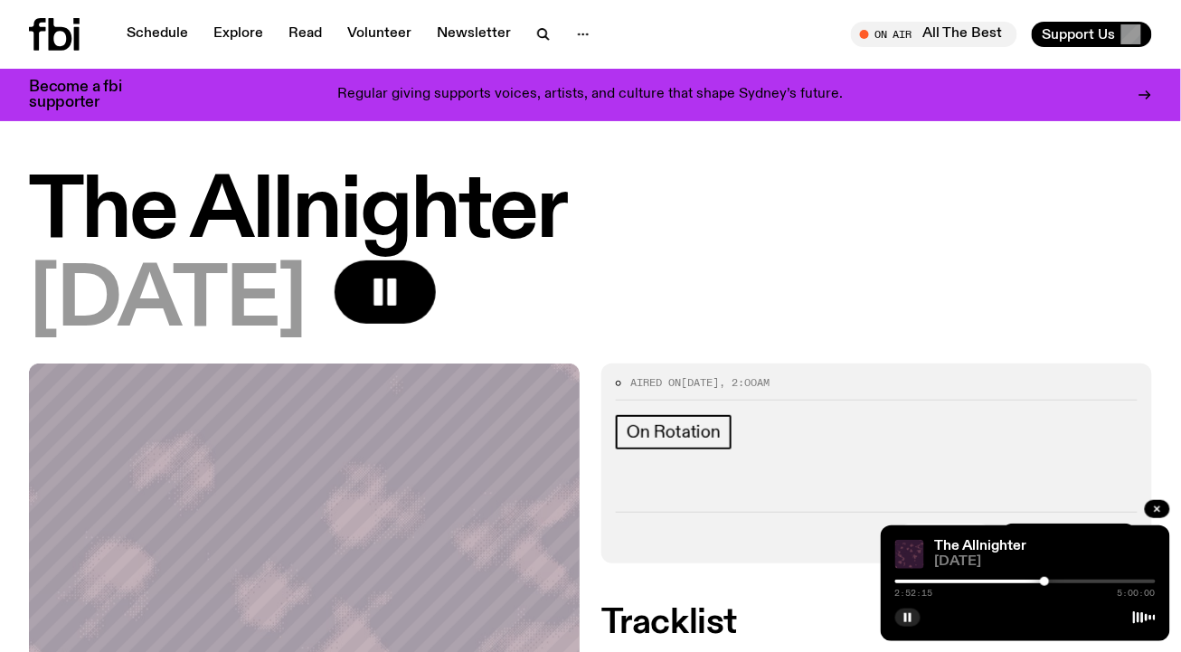
click at [605, 249] on h1 "The Allnighter" at bounding box center [590, 212] width 1123 height 81
click at [403, 288] on icon "button" at bounding box center [385, 292] width 36 height 36
